Goal: Check status: Check status

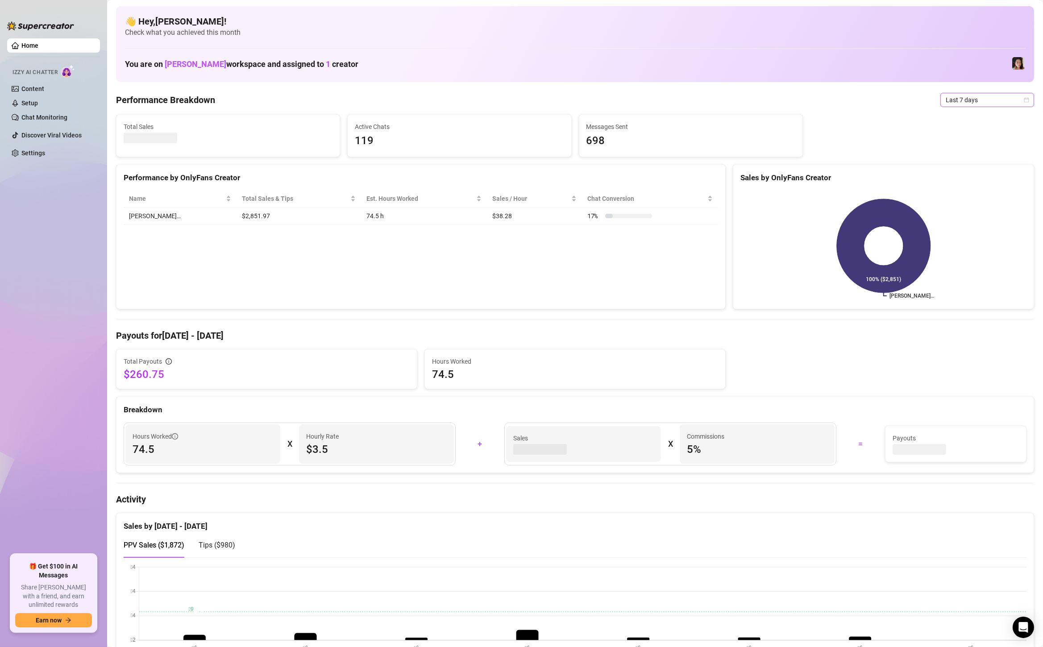
click at [960, 97] on span "Last 7 days" at bounding box center [987, 99] width 83 height 13
click at [962, 177] on div "Custom date" at bounding box center [987, 175] width 79 height 10
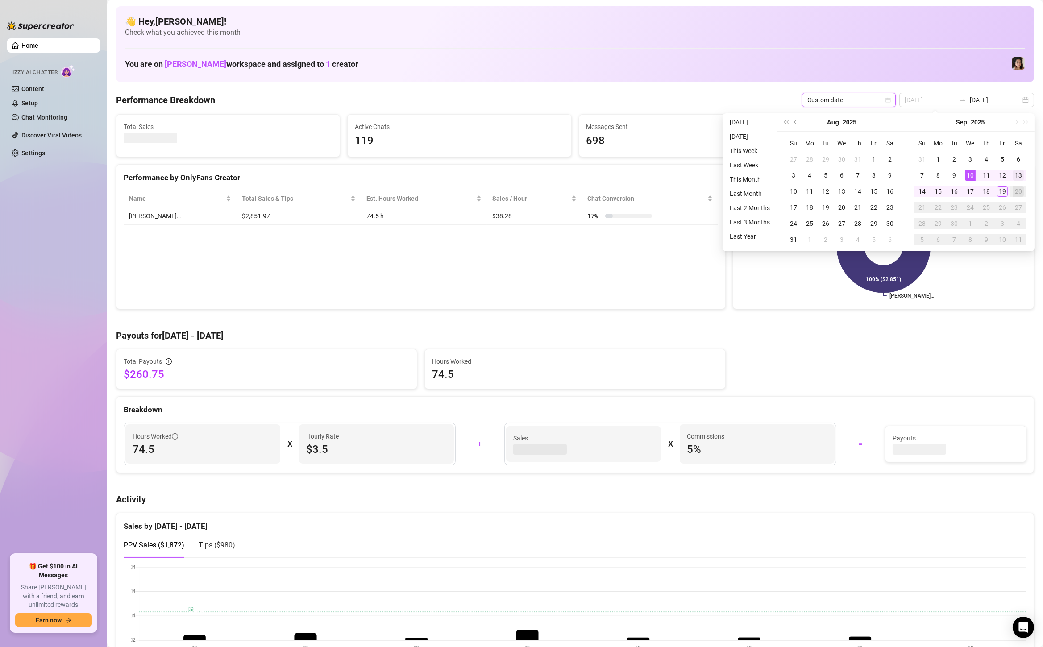
type input "[DATE]"
click at [1021, 175] on div "13" at bounding box center [1018, 175] width 11 height 11
type input "[DATE]"
click at [1003, 190] on div "19" at bounding box center [1002, 191] width 11 height 11
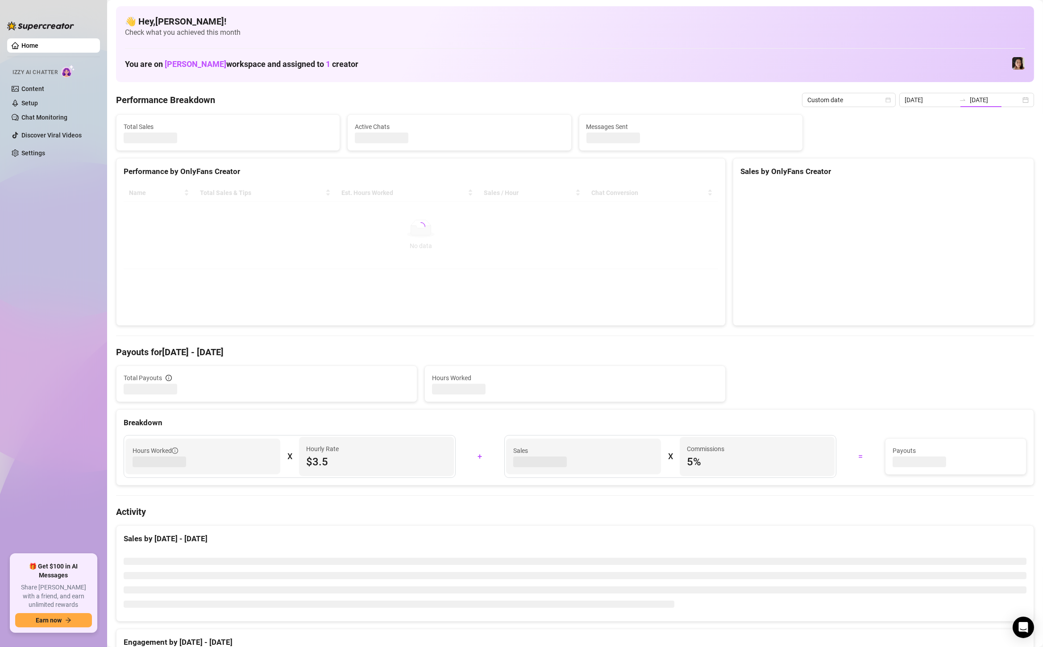
type input "[DATE]"
